Goal: Task Accomplishment & Management: Use online tool/utility

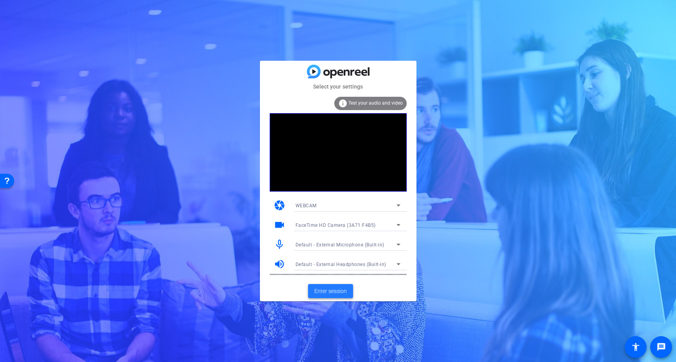
click at [328, 291] on span "Enter session" at bounding box center [330, 291] width 33 height 8
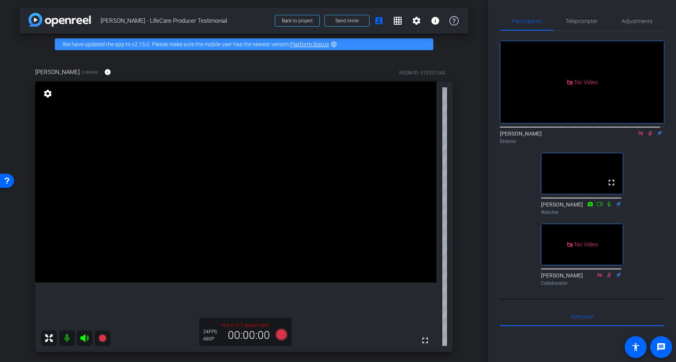
click at [587, 136] on icon at bounding box center [650, 132] width 6 height 5
click at [587, 136] on icon at bounding box center [641, 132] width 6 height 5
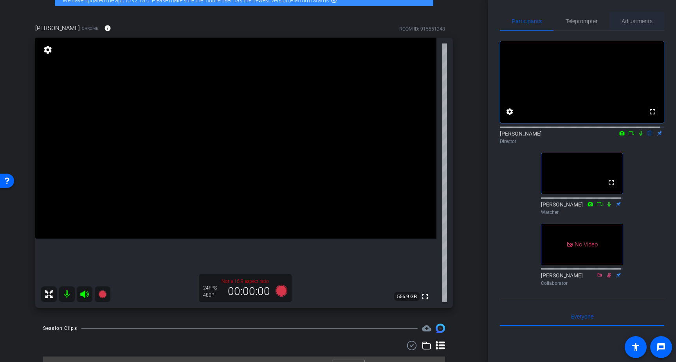
click at [587, 22] on span "Adjustments" at bounding box center [637, 20] width 31 height 5
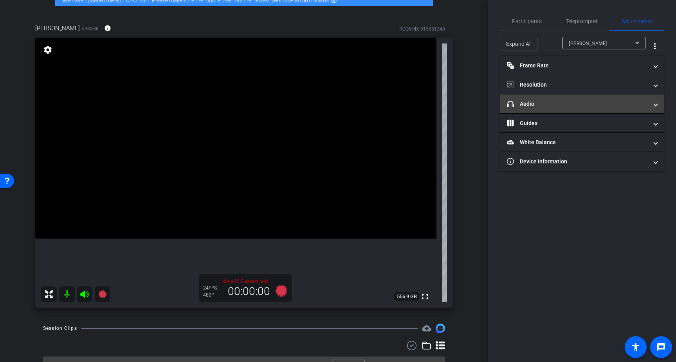
click at [587, 101] on mat-panel-title "headphone icon Audio" at bounding box center [577, 104] width 141 height 8
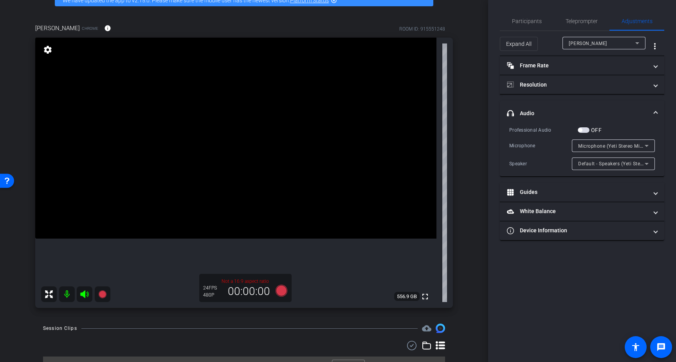
click at [587, 164] on span "Default - Speakers (Yeti Stereo Microphone) (046d:0ab7)" at bounding box center [642, 163] width 129 height 6
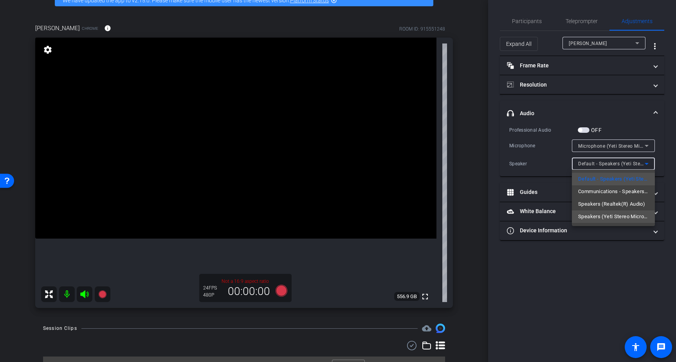
click at [587, 216] on span "Speakers (Yeti Stereo Microphone) (046d:0ab7)" at bounding box center [613, 216] width 70 height 9
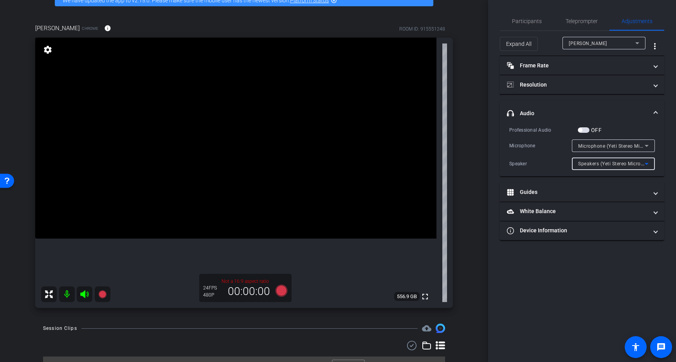
click at [587, 164] on span "Speakers (Yeti Stereo Microphone) (046d:0ab7)" at bounding box center [632, 163] width 108 height 6
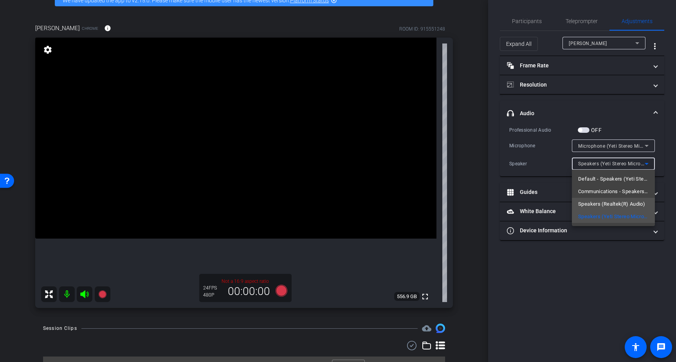
click at [587, 200] on span "Speakers (Realtek(R) Audio)" at bounding box center [611, 203] width 67 height 9
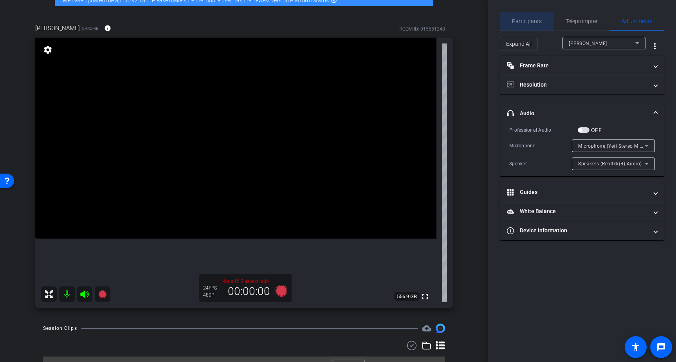
click at [525, 20] on span "Participants" at bounding box center [527, 20] width 30 height 5
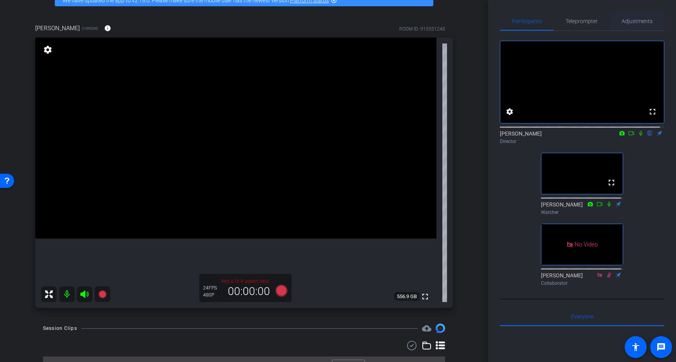
click at [587, 22] on span "Adjustments" at bounding box center [637, 20] width 31 height 5
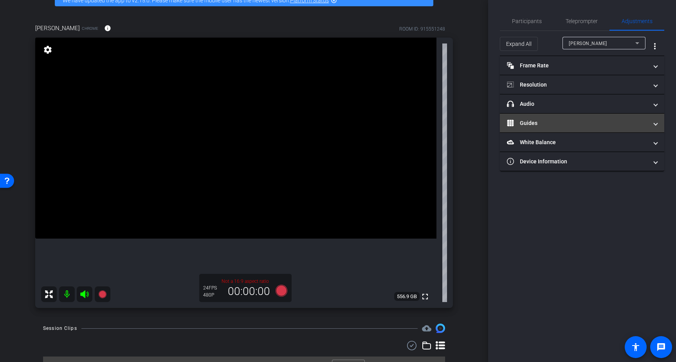
click at [583, 118] on mat-expansion-panel-header "Guides" at bounding box center [582, 123] width 164 height 19
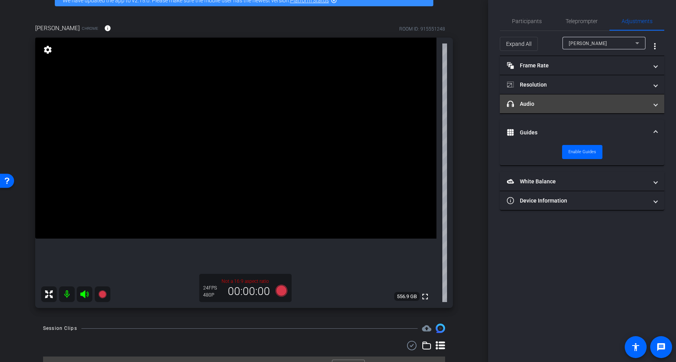
click at [569, 109] on mat-expansion-panel-header "headphone icon Audio" at bounding box center [582, 103] width 164 height 19
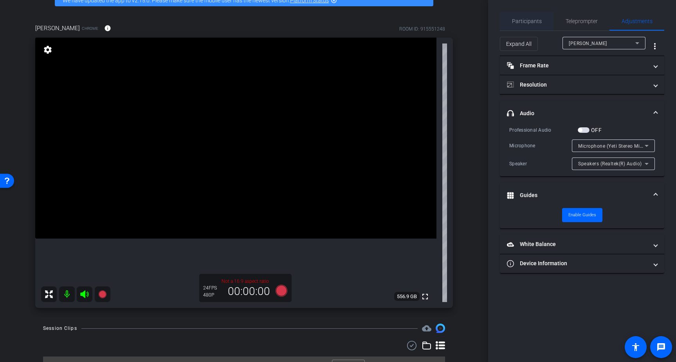
click at [524, 25] on span "Participants" at bounding box center [527, 21] width 30 height 19
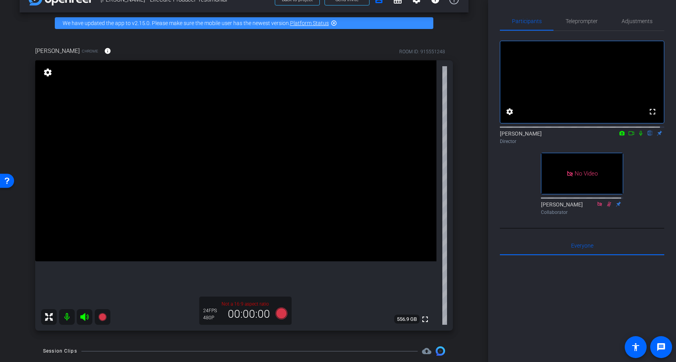
scroll to position [0, 0]
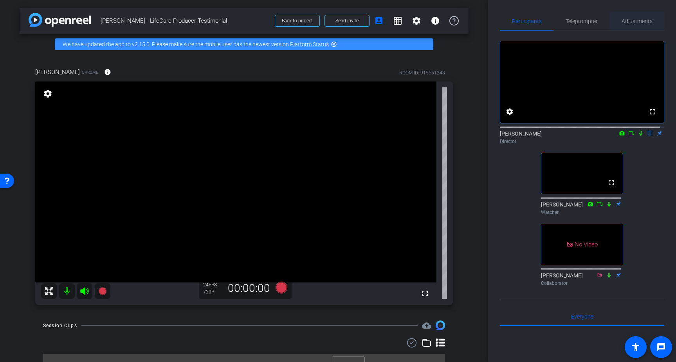
click at [587, 21] on span "Adjustments" at bounding box center [637, 20] width 31 height 5
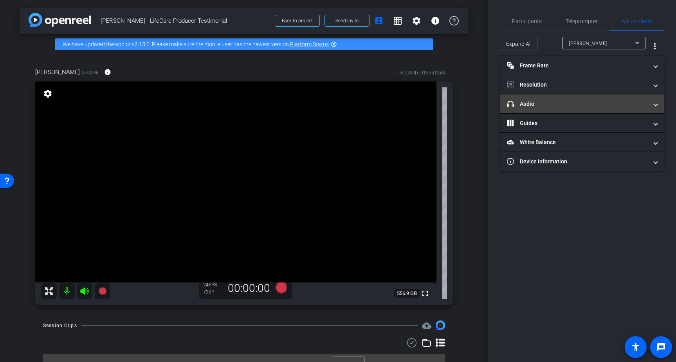
click at [587, 94] on mat-expansion-panel-header "headphone icon Audio" at bounding box center [582, 103] width 164 height 19
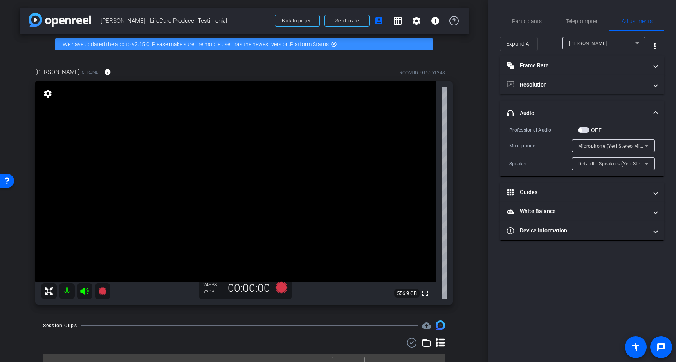
click at [587, 145] on span "Microphone (Yeti Stereo Microphone) (046d:0ab7)" at bounding box center [635, 146] width 115 height 6
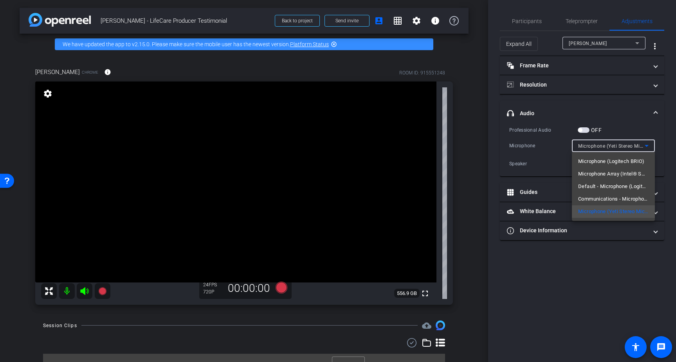
click at [587, 130] on div at bounding box center [338, 181] width 676 height 362
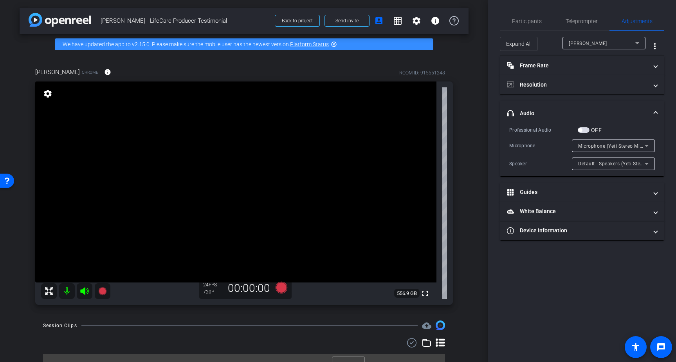
click at [587, 163] on span "Default - Speakers (Yeti Stereo Microphone) (046d:0ab7)" at bounding box center [642, 163] width 129 height 6
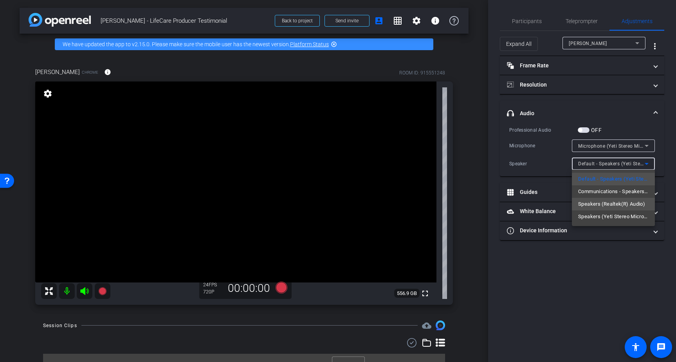
click at [587, 203] on span "Speakers (Realtek(R) Audio)" at bounding box center [611, 203] width 67 height 9
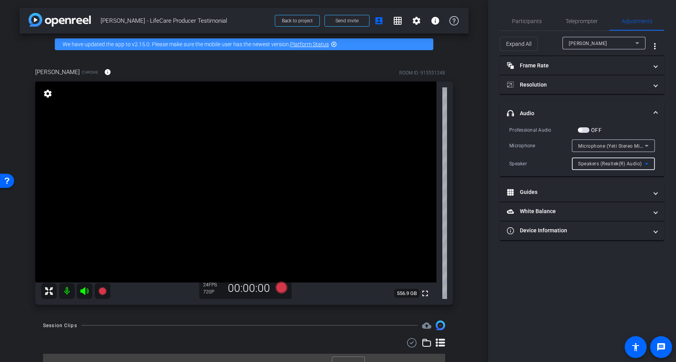
click at [587, 146] on span "Microphone (Yeti Stereo Microphone) (046d:0ab7)" at bounding box center [635, 146] width 115 height 6
click at [536, 20] on span "Participants" at bounding box center [527, 20] width 30 height 5
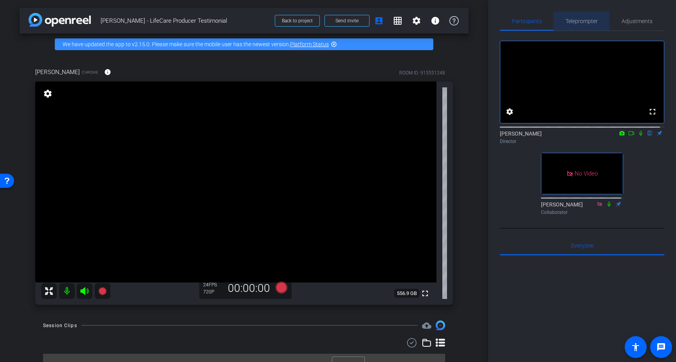
click at [587, 21] on span "Teleprompter" at bounding box center [582, 20] width 32 height 5
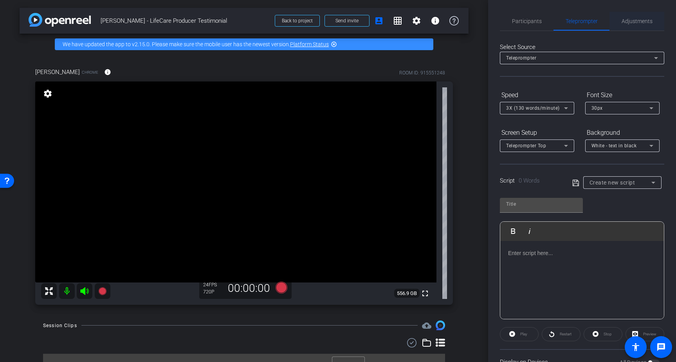
click at [587, 20] on span "Adjustments" at bounding box center [637, 20] width 31 height 5
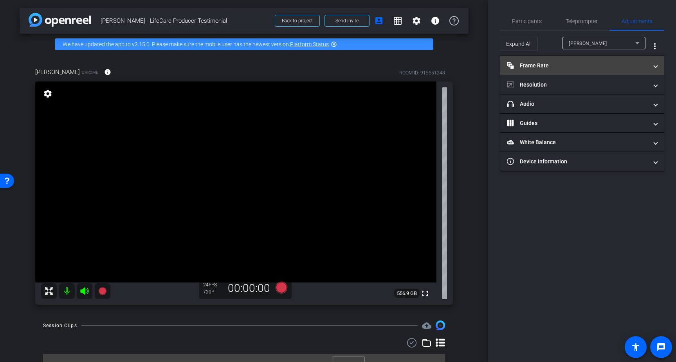
click at [548, 68] on mat-panel-title "Frame Rate Frame Rate" at bounding box center [577, 65] width 141 height 8
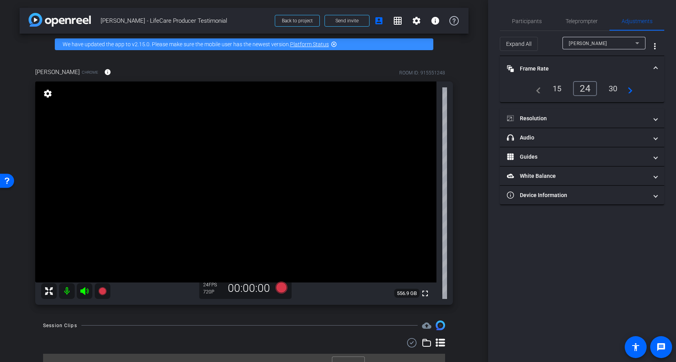
click at [587, 89] on div "30" at bounding box center [613, 88] width 21 height 13
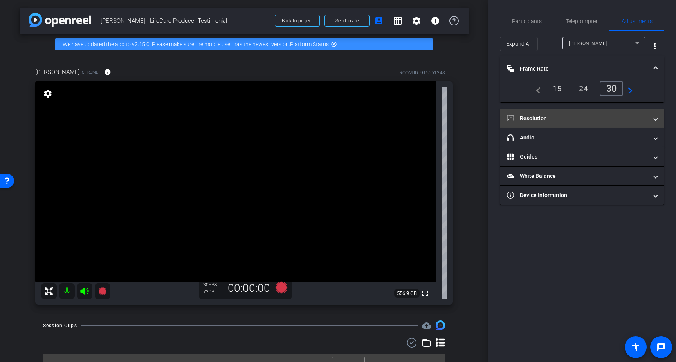
click at [545, 121] on mat-panel-title "Resolution" at bounding box center [577, 118] width 141 height 8
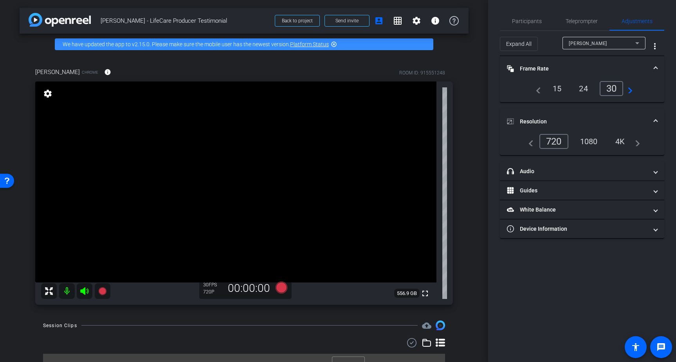
click at [587, 141] on div "1080" at bounding box center [588, 141] width 29 height 13
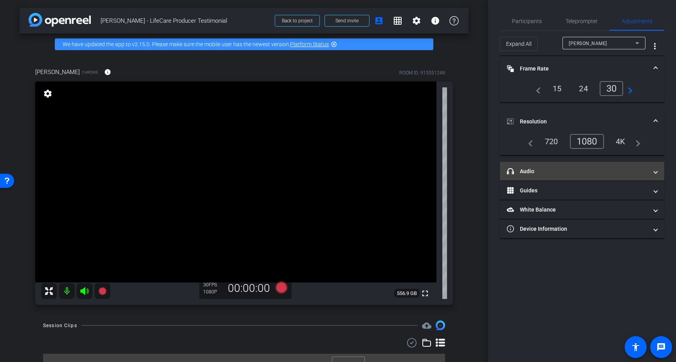
click at [558, 172] on mat-panel-title "headphone icon Audio" at bounding box center [577, 171] width 141 height 8
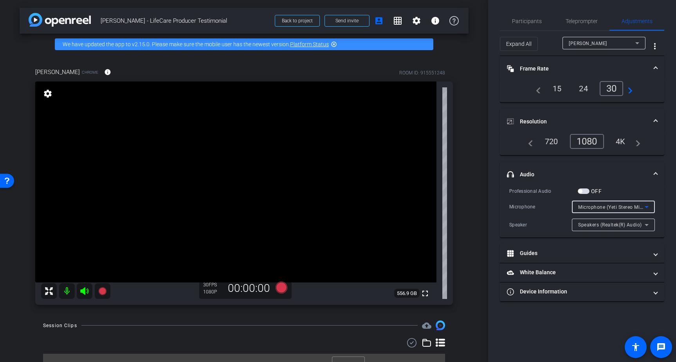
click at [587, 207] on span "Microphone (Yeti Stereo Microphone) (046d:0ab7)" at bounding box center [635, 207] width 115 height 6
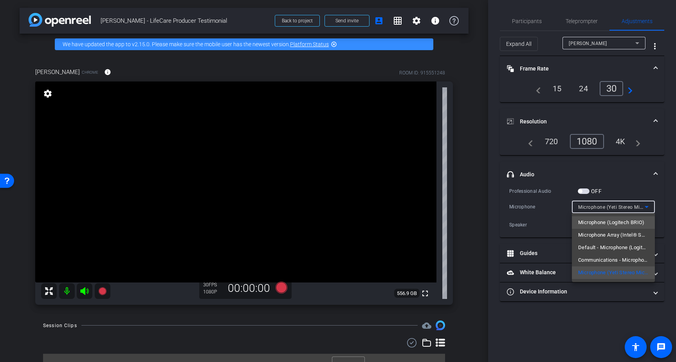
click at [587, 222] on span "Microphone (Logitech BRIO)" at bounding box center [611, 222] width 67 height 9
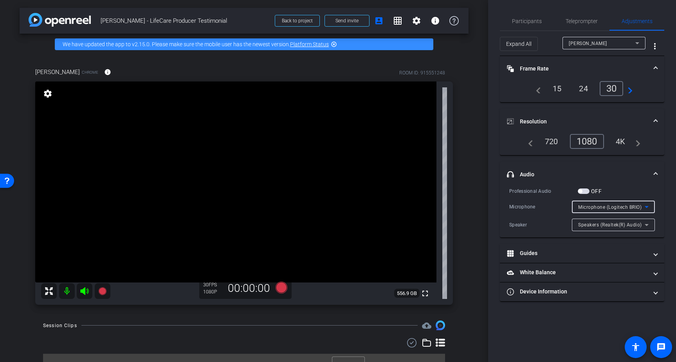
click at [587, 208] on span "Microphone (Logitech BRIO)" at bounding box center [609, 206] width 63 height 5
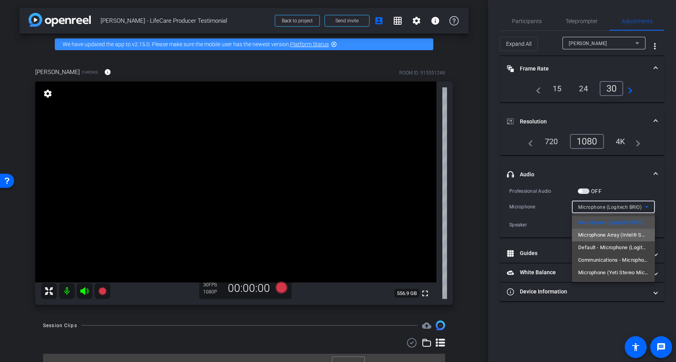
click at [587, 238] on span "Microphone Array (Intel® Smart Sound Technology for Digital Microphones)" at bounding box center [613, 234] width 70 height 9
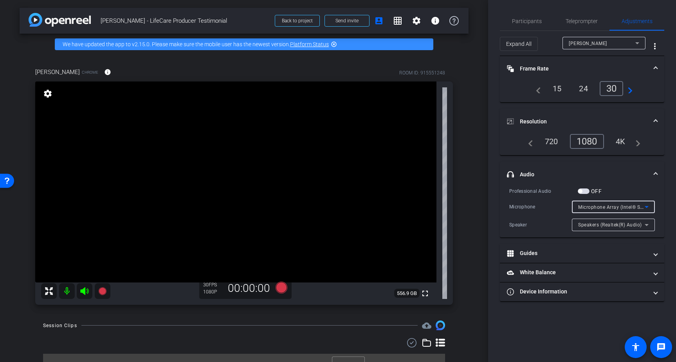
click at [587, 208] on icon at bounding box center [646, 206] width 9 height 9
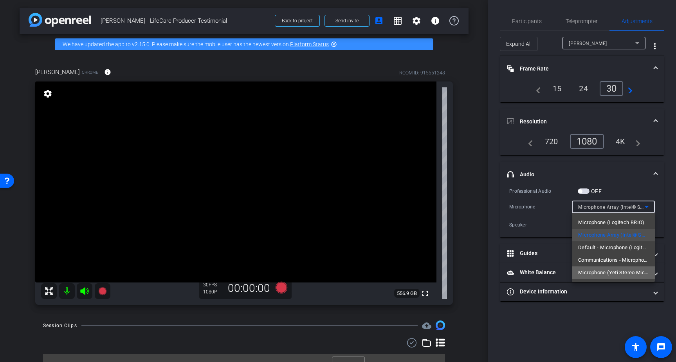
click at [587, 268] on span "Microphone (Yeti Stereo Microphone) (046d:0ab7)" at bounding box center [613, 272] width 70 height 9
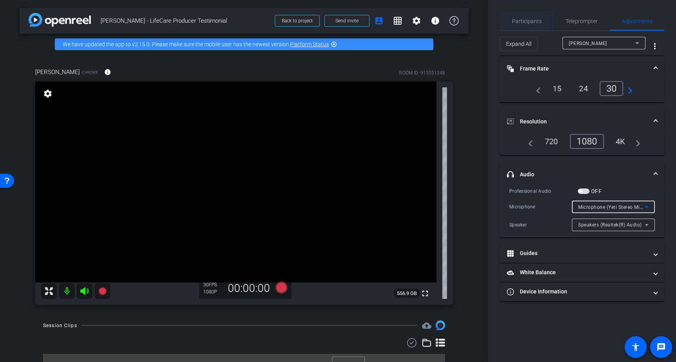
click at [536, 23] on span "Participants" at bounding box center [527, 20] width 30 height 5
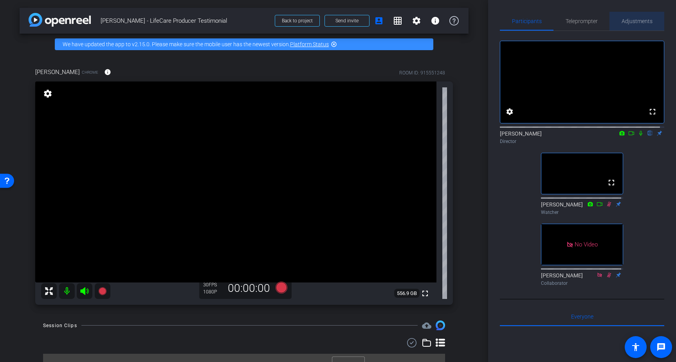
click at [587, 21] on span "Adjustments" at bounding box center [637, 20] width 31 height 5
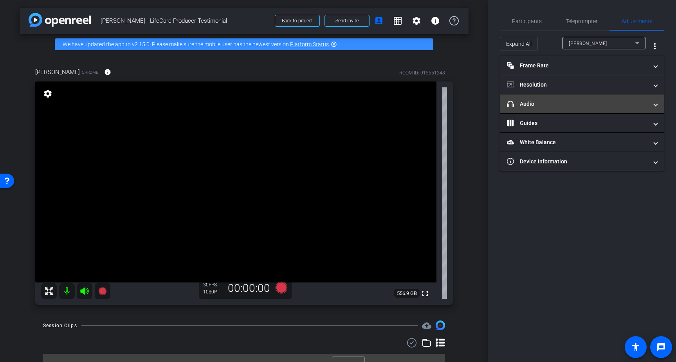
click at [565, 102] on mat-panel-title "headphone icon Audio" at bounding box center [577, 104] width 141 height 8
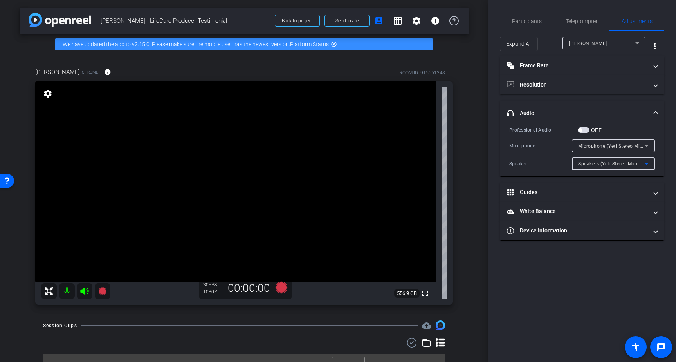
click at [587, 163] on span "Speakers (Yeti Stereo Microphone) (046d:0ab7)" at bounding box center [632, 163] width 108 height 6
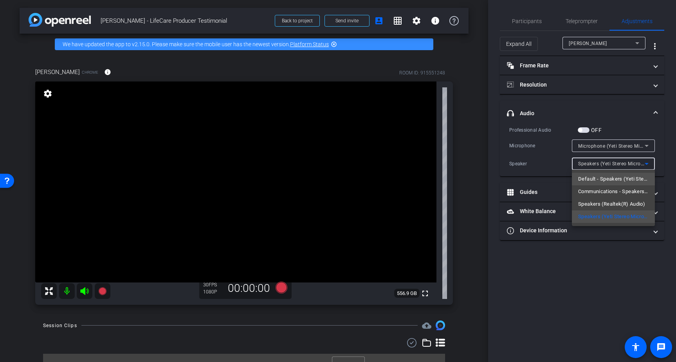
click at [587, 179] on span "Default - Speakers (Yeti Stereo Microphone) (046d:0ab7)" at bounding box center [613, 178] width 70 height 9
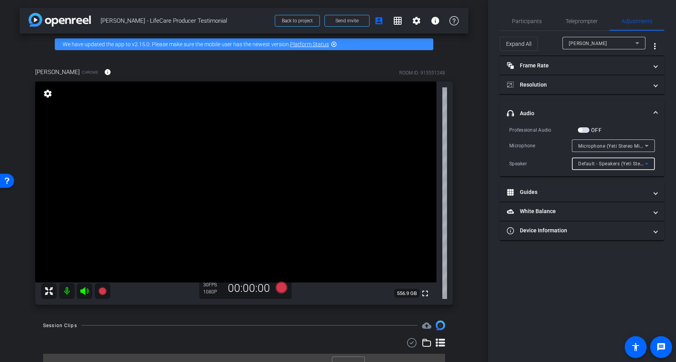
click at [587, 163] on icon at bounding box center [647, 164] width 4 height 2
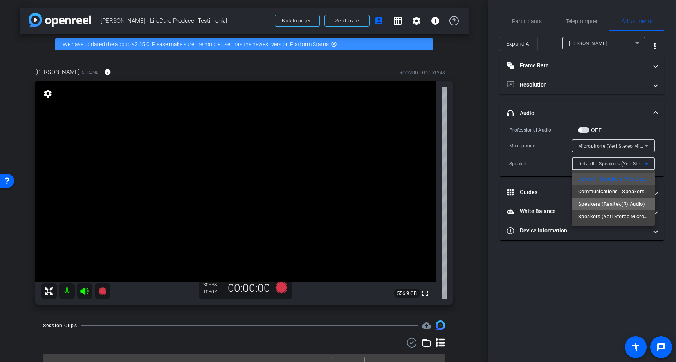
click at [587, 202] on span "Speakers (Realtek(R) Audio)" at bounding box center [611, 203] width 67 height 9
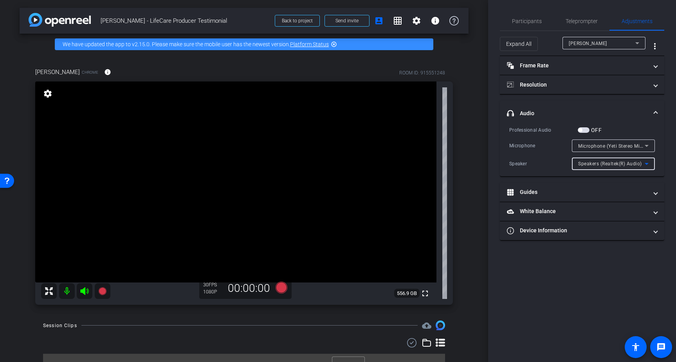
click at [587, 143] on icon at bounding box center [646, 145] width 9 height 9
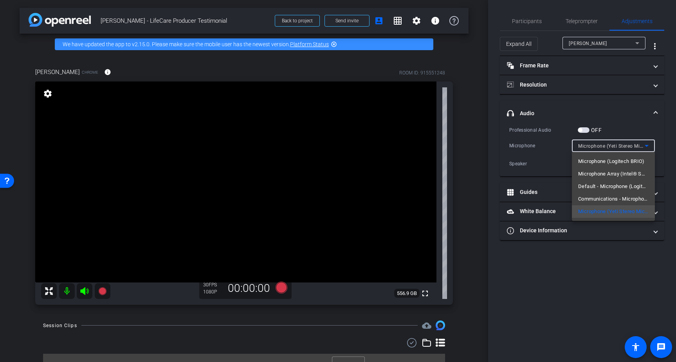
click at [587, 153] on div at bounding box center [338, 181] width 676 height 362
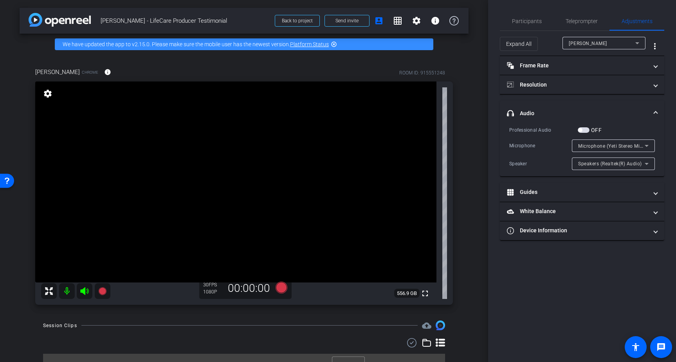
click at [587, 164] on span "Speakers (Realtek(R) Audio)" at bounding box center [610, 163] width 64 height 5
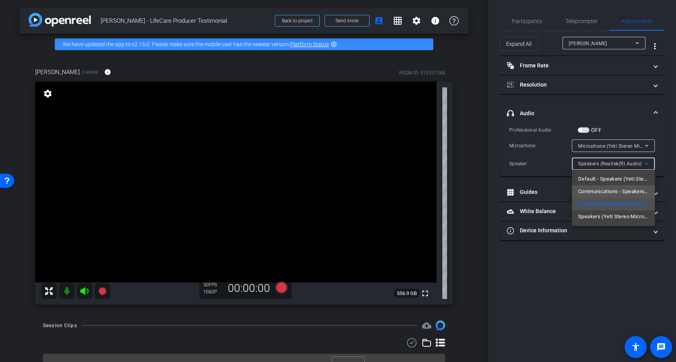
click at [587, 188] on span "Communications - Speakers (Yeti Stereo Microphone) (046d:0ab7)" at bounding box center [613, 191] width 70 height 9
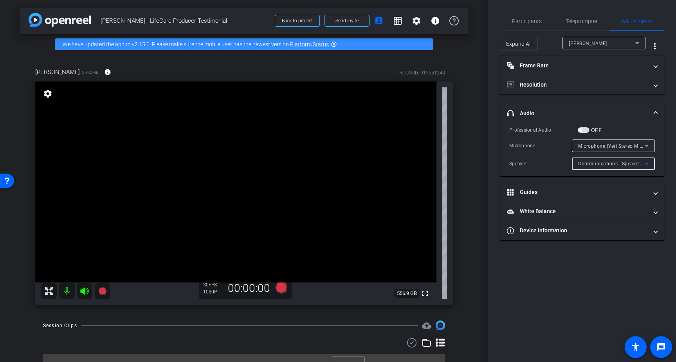
click at [587, 164] on icon at bounding box center [646, 163] width 9 height 9
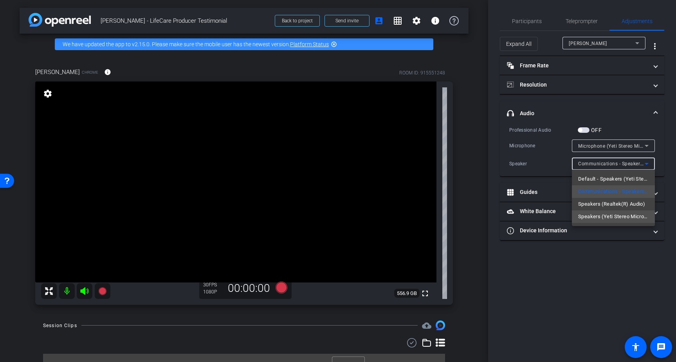
click at [587, 212] on span "Speakers (Yeti Stereo Microphone) (046d:0ab7)" at bounding box center [613, 216] width 70 height 9
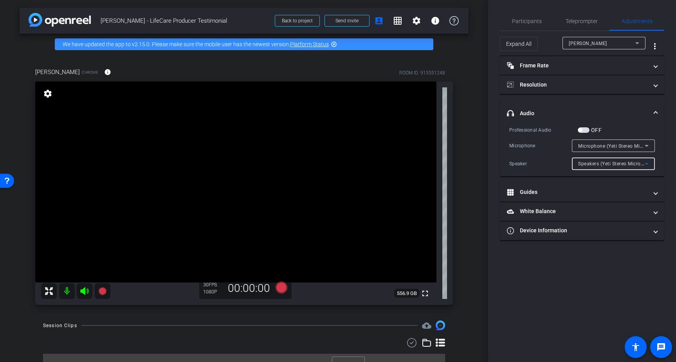
click at [587, 164] on span "Speakers (Yeti Stereo Microphone) (046d:0ab7)" at bounding box center [632, 163] width 108 height 6
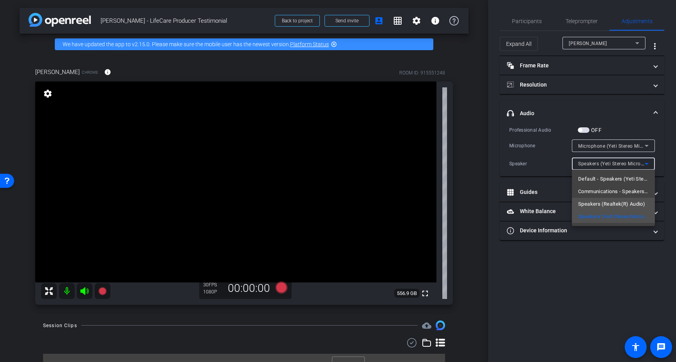
click at [587, 202] on span "Speakers (Realtek(R) Audio)" at bounding box center [611, 203] width 67 height 9
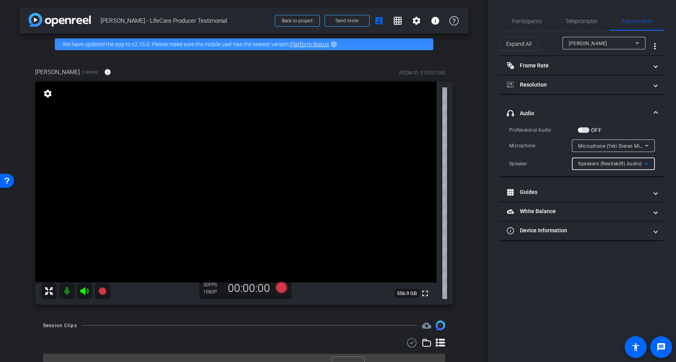
click at [587, 145] on span "Microphone (Yeti Stereo Microphone) (046d:0ab7)" at bounding box center [635, 146] width 115 height 6
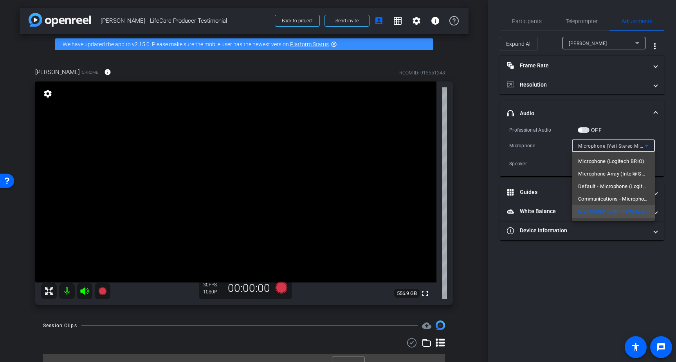
click at [587, 142] on div at bounding box center [338, 181] width 676 height 362
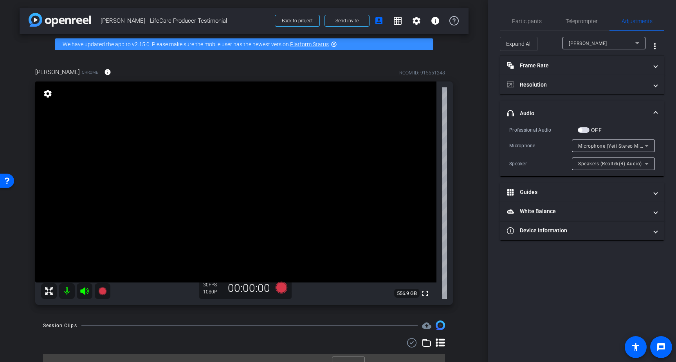
click at [587, 144] on icon at bounding box center [646, 145] width 9 height 9
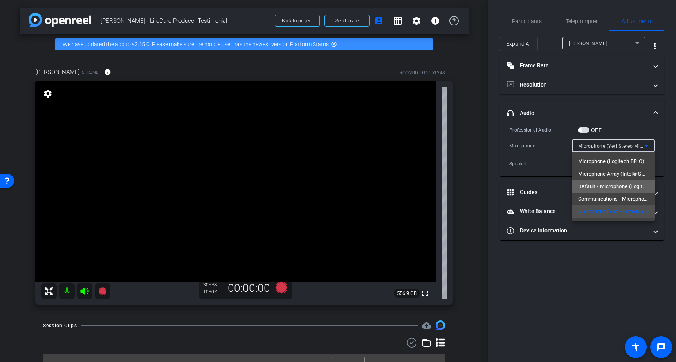
click at [587, 187] on span "Default - Microphone (Logitech BRIO)" at bounding box center [613, 186] width 70 height 9
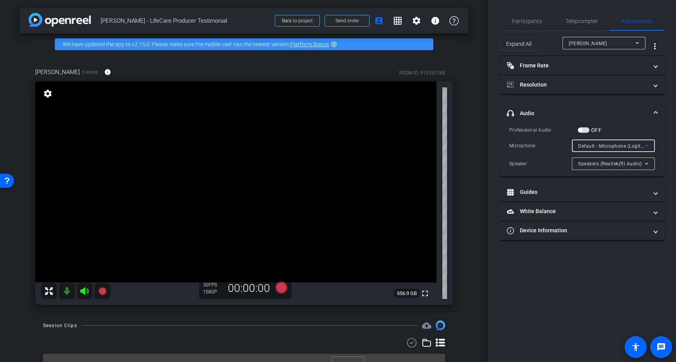
click at [587, 145] on icon at bounding box center [647, 146] width 4 height 2
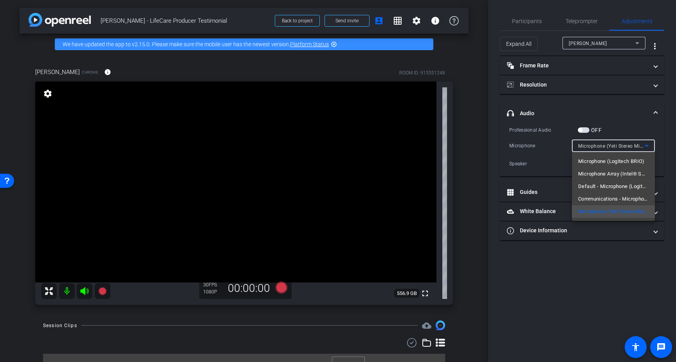
click at [587, 140] on div at bounding box center [338, 181] width 676 height 362
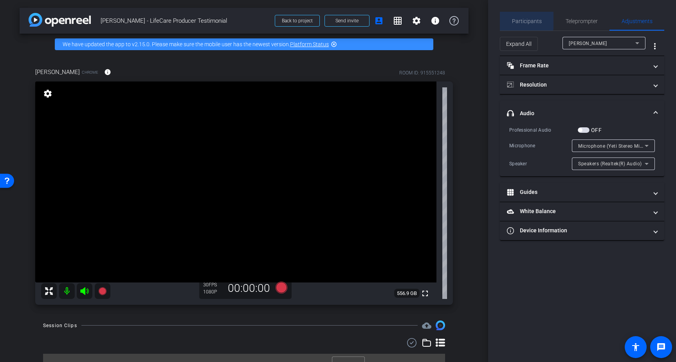
click at [526, 20] on span "Participants" at bounding box center [527, 20] width 30 height 5
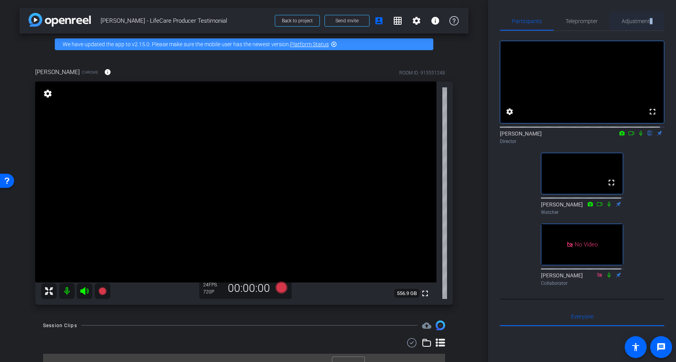
click at [587, 21] on span "Adjustments" at bounding box center [637, 20] width 31 height 5
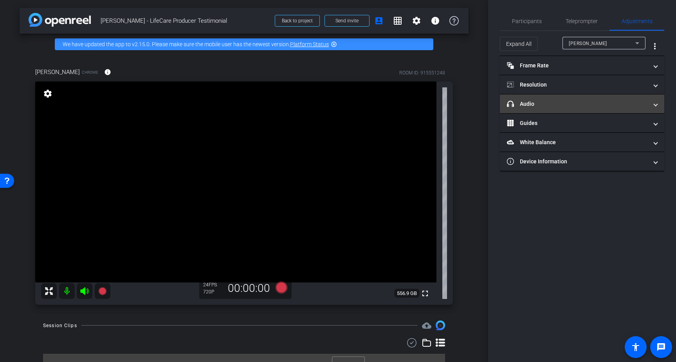
click at [587, 106] on mat-panel-title "headphone icon Audio" at bounding box center [577, 104] width 141 height 8
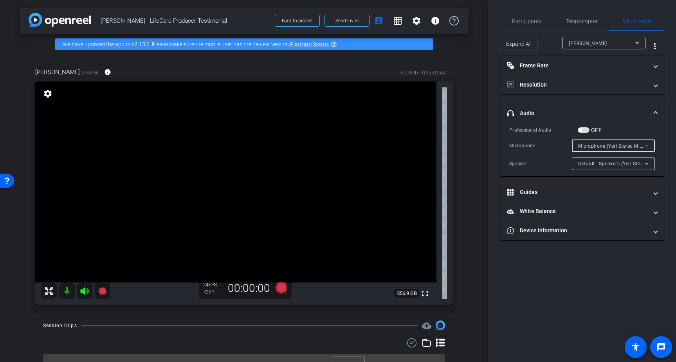
click at [587, 146] on span "Microphone (Yeti Stereo Microphone) (046d:0ab7)" at bounding box center [635, 146] width 115 height 6
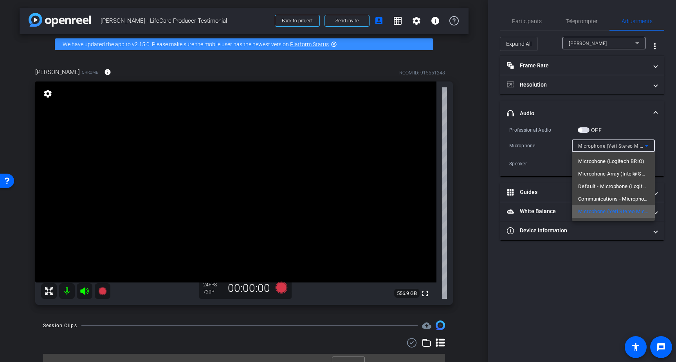
click at [587, 211] on span "Microphone (Yeti Stereo Microphone) (046d:0ab7)" at bounding box center [613, 211] width 70 height 9
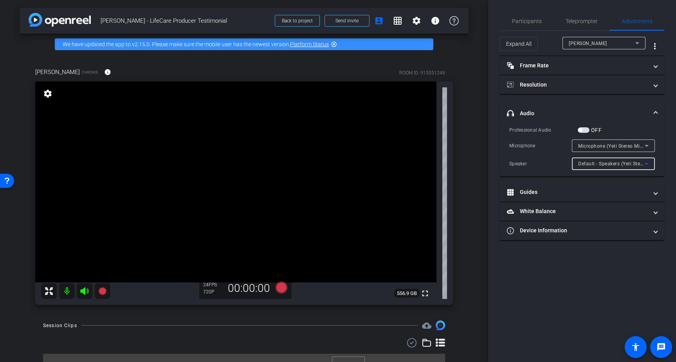
click at [587, 166] on span "Default - Speakers (Yeti Stereo Microphone) (046d:0ab7)" at bounding box center [642, 163] width 129 height 6
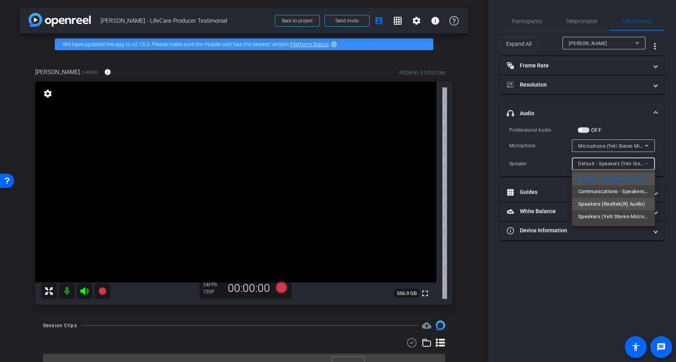
click at [587, 202] on span "Speakers (Realtek(R) Audio)" at bounding box center [611, 203] width 67 height 9
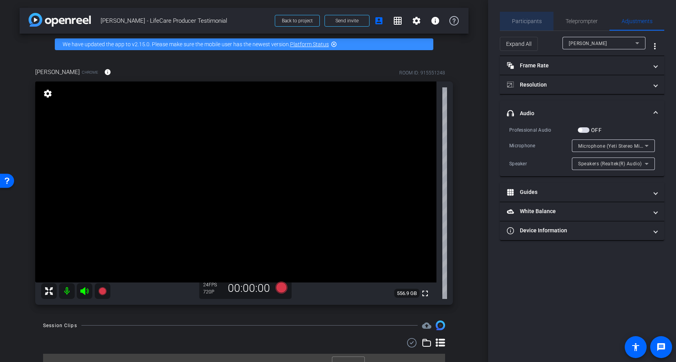
click at [527, 22] on span "Participants" at bounding box center [527, 20] width 30 height 5
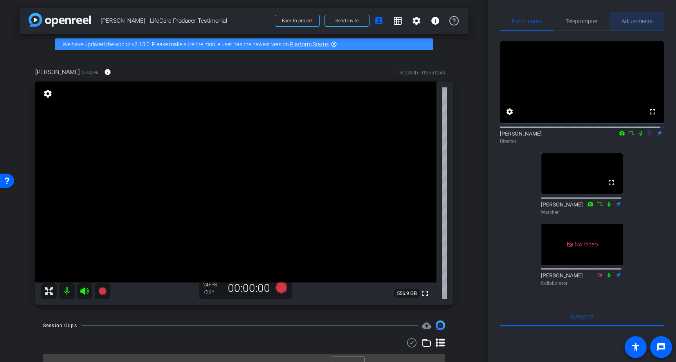
click at [587, 20] on span "Adjustments" at bounding box center [637, 20] width 31 height 5
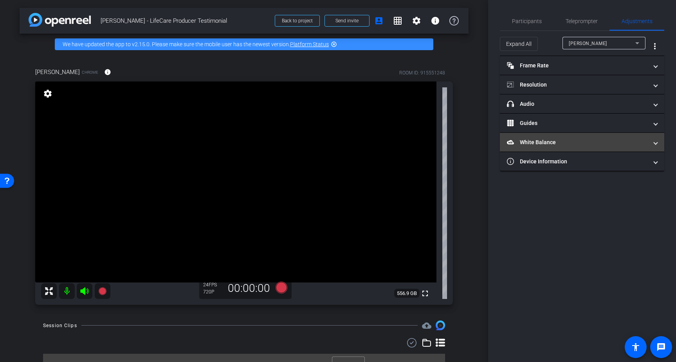
click at [567, 143] on mat-panel-title "White Balance White Balance" at bounding box center [577, 142] width 141 height 8
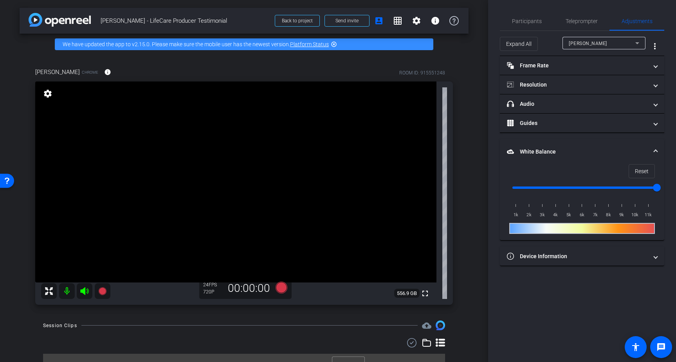
click at [585, 185] on input "range" at bounding box center [585, 187] width 162 height 17
type input "10000"
click at [587, 186] on input "range" at bounding box center [585, 187] width 162 height 17
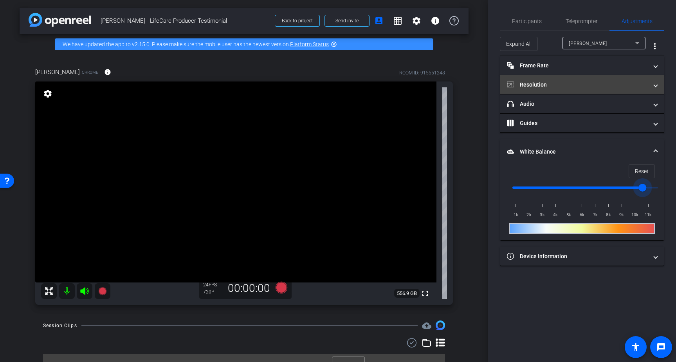
click at [549, 88] on mat-panel-title "Resolution" at bounding box center [577, 85] width 141 height 8
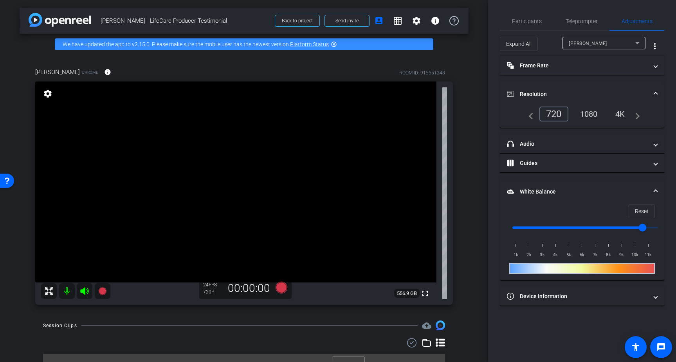
click at [587, 115] on div "1080" at bounding box center [588, 113] width 29 height 13
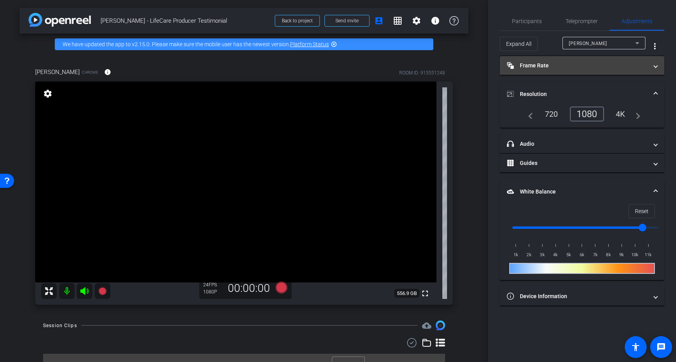
click at [587, 66] on mat-expansion-panel-header "Frame Rate Frame Rate" at bounding box center [582, 65] width 164 height 19
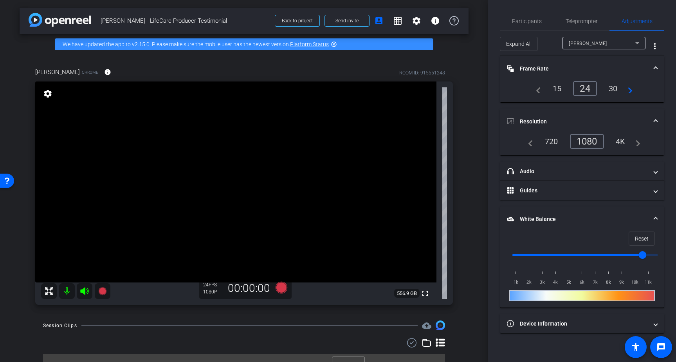
click at [587, 90] on div "30" at bounding box center [613, 88] width 21 height 13
click at [587, 66] on span at bounding box center [655, 69] width 3 height 8
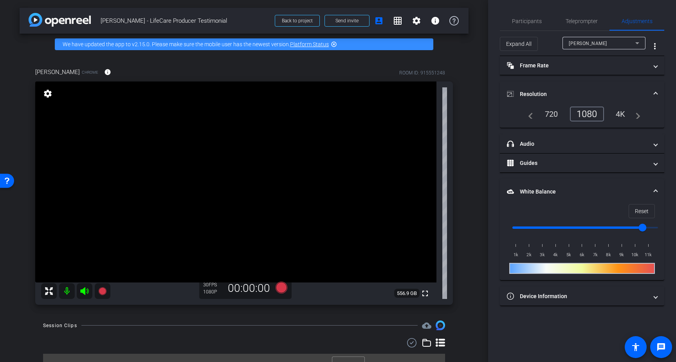
click at [587, 92] on span at bounding box center [655, 94] width 3 height 8
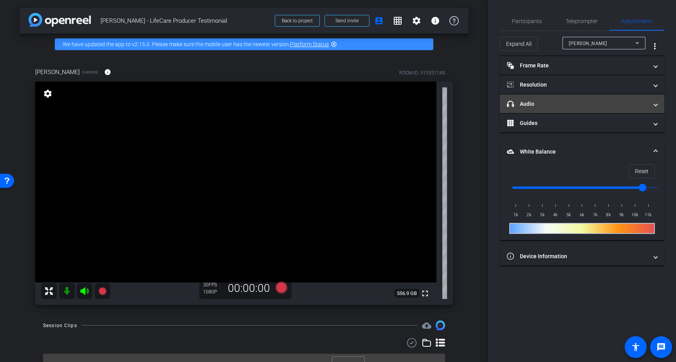
click at [587, 107] on span "headphone icon Audio" at bounding box center [580, 104] width 147 height 8
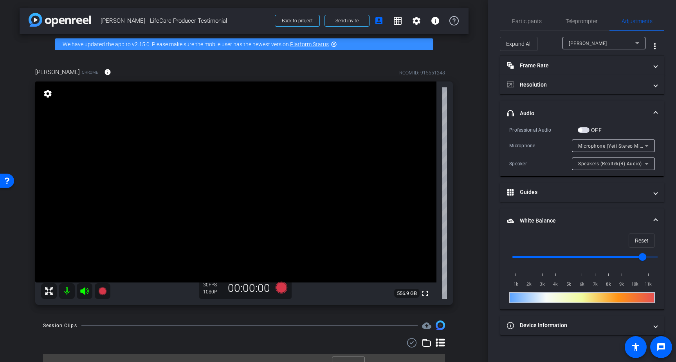
click at [587, 102] on div "Participants Teleprompter Adjustments settings Yathurshan Sivasothy flip Direct…" at bounding box center [582, 181] width 188 height 362
click at [521, 21] on span "Participants" at bounding box center [527, 20] width 30 height 5
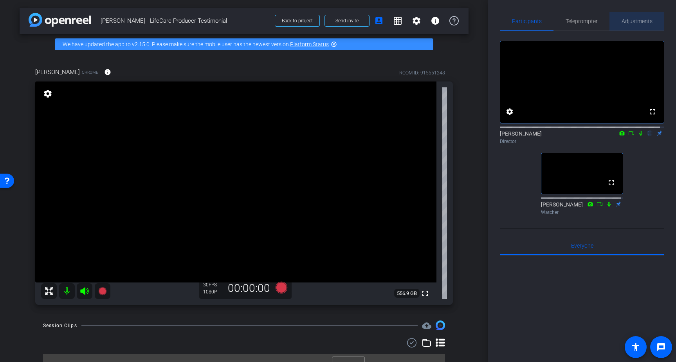
click at [587, 23] on span "Adjustments" at bounding box center [637, 20] width 31 height 5
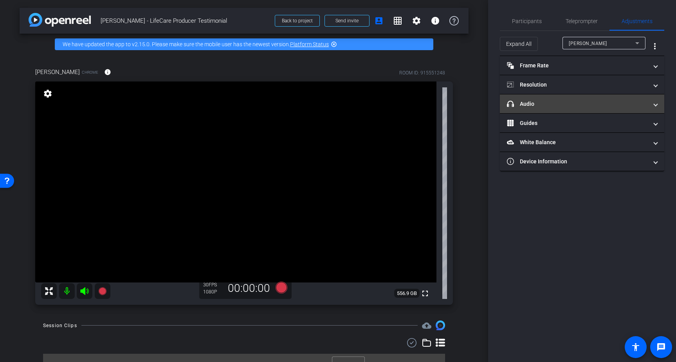
click at [560, 102] on mat-panel-title "headphone icon Audio" at bounding box center [577, 104] width 141 height 8
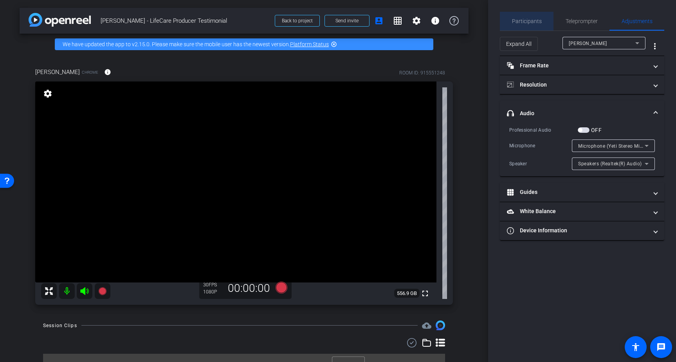
click at [536, 18] on span "Participants" at bounding box center [527, 20] width 30 height 5
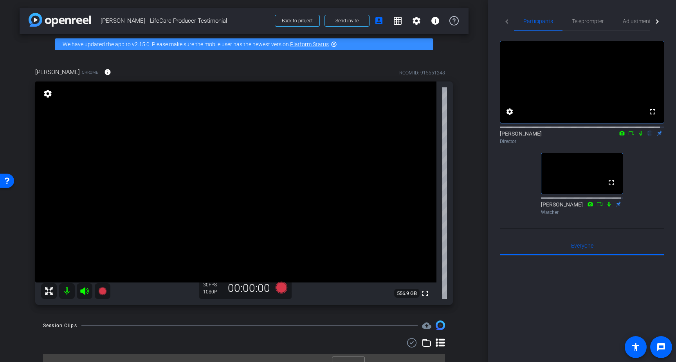
scroll to position [14, 0]
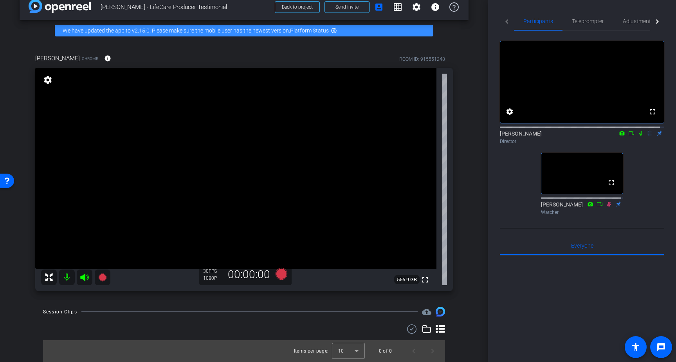
click at [587, 136] on icon at bounding box center [641, 132] width 6 height 5
click at [278, 276] on icon at bounding box center [281, 274] width 12 height 12
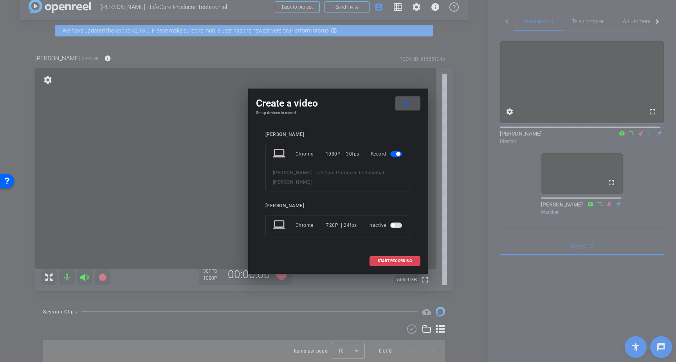
click at [394, 259] on span "START RECORDING" at bounding box center [395, 261] width 34 height 4
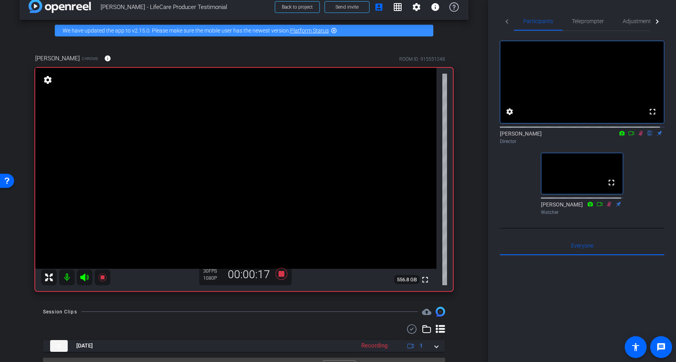
click at [587, 136] on icon at bounding box center [641, 132] width 6 height 5
click at [279, 274] on icon at bounding box center [281, 274] width 12 height 12
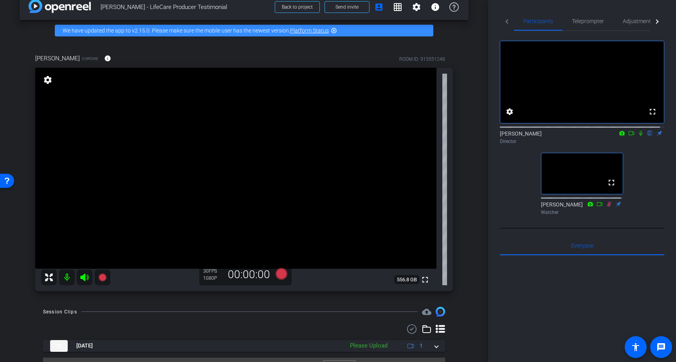
scroll to position [31, 0]
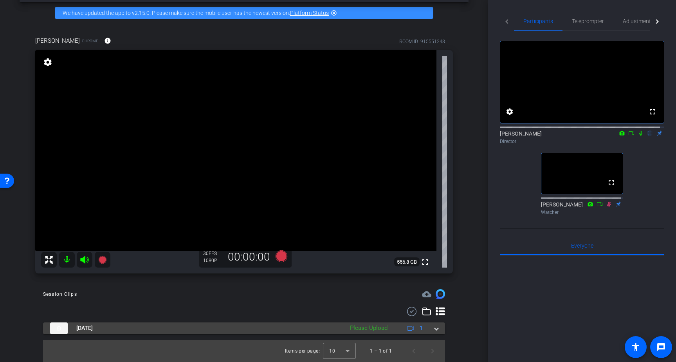
click at [435, 329] on span at bounding box center [436, 328] width 3 height 8
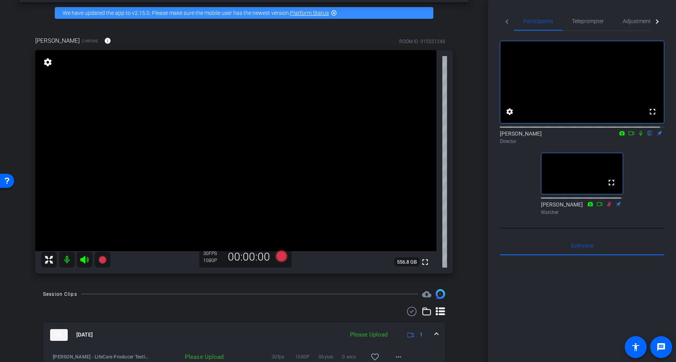
scroll to position [72, 0]
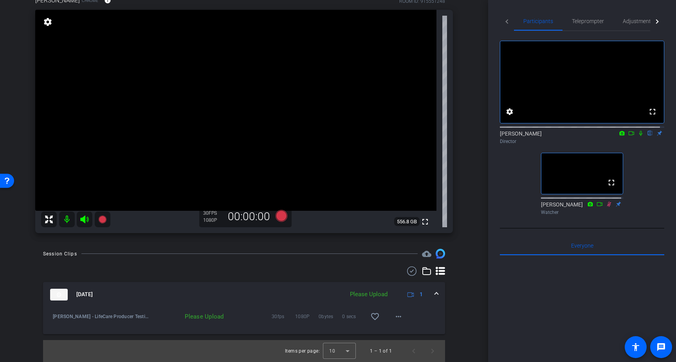
click at [367, 294] on div "Please Upload" at bounding box center [368, 294] width 45 height 9
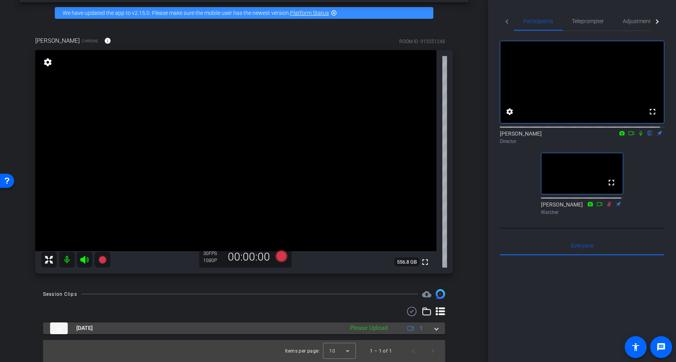
scroll to position [31, 0]
click at [435, 328] on mat-expansion-panel-header "[DATE] Uploading 26% 1" at bounding box center [244, 328] width 402 height 12
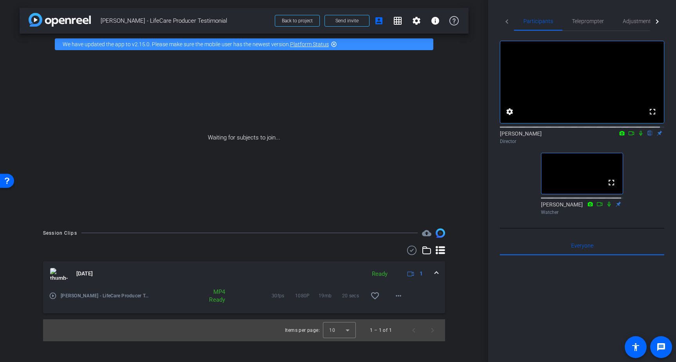
scroll to position [0, 0]
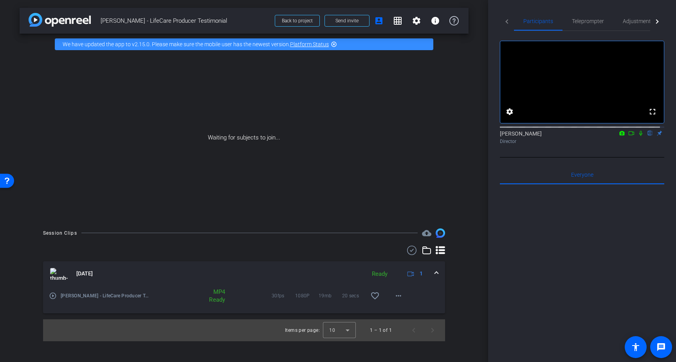
click at [587, 136] on icon at bounding box center [640, 133] width 3 height 5
click at [587, 135] on icon at bounding box center [631, 133] width 5 height 4
click at [397, 293] on mat-icon "more_horiz" at bounding box center [398, 295] width 9 height 9
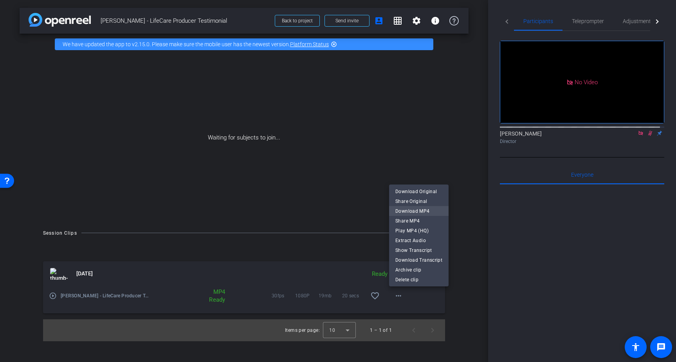
click at [420, 210] on span "Download MP4" at bounding box center [419, 210] width 47 height 9
